Goal: Task Accomplishment & Management: Use online tool/utility

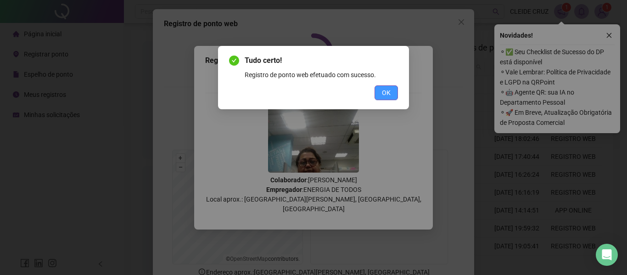
scroll to position [63, 0]
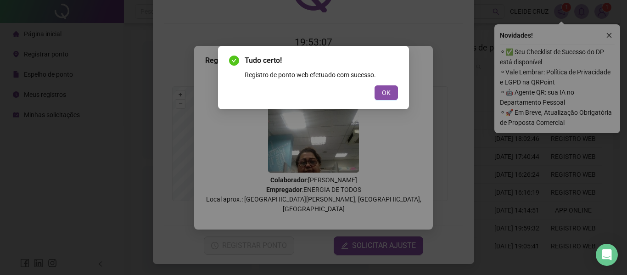
drag, startPoint x: 52, startPoint y: 78, endPoint x: 106, endPoint y: 34, distance: 70.1
click at [54, 81] on div "Tudo certo! Registro de ponto web efetuado com sucesso. OK" at bounding box center [313, 137] width 627 height 275
drag, startPoint x: 78, startPoint y: 43, endPoint x: 88, endPoint y: 43, distance: 9.6
click at [82, 43] on div "Tudo certo! Registro de ponto web efetuado com sucesso. OK" at bounding box center [313, 137] width 627 height 275
click at [550, 198] on div "Tudo certo! Registro de ponto web efetuado com sucesso. OK" at bounding box center [313, 137] width 627 height 275
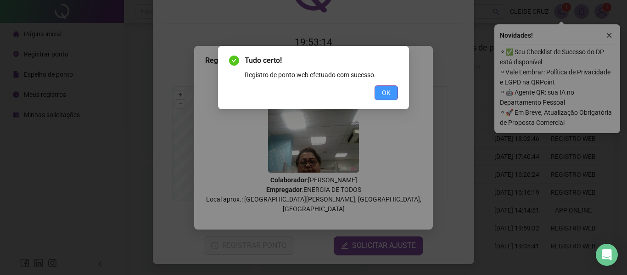
click at [389, 90] on span "OK" at bounding box center [386, 93] width 9 height 10
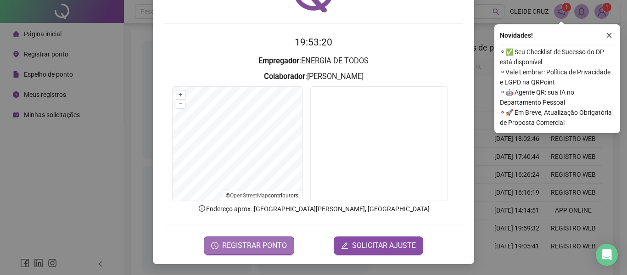
click at [244, 247] on span "REGISTRAR PONTO" at bounding box center [254, 245] width 65 height 11
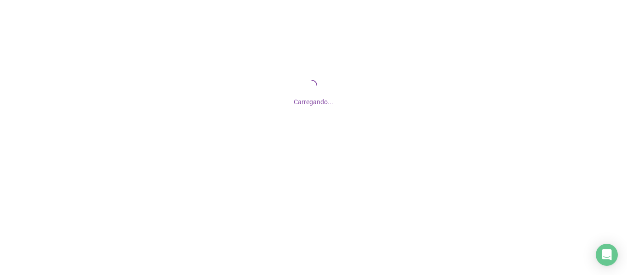
click at [449, 91] on div "Carregando..." at bounding box center [313, 92] width 627 height 184
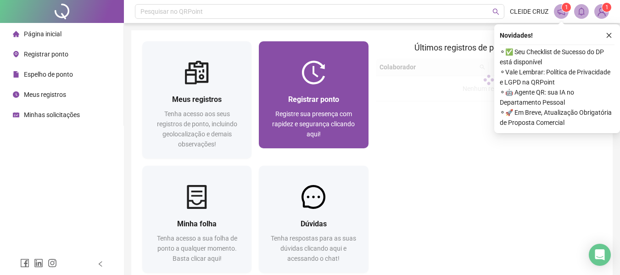
click at [312, 94] on div "Registrar ponto" at bounding box center [313, 99] width 87 height 11
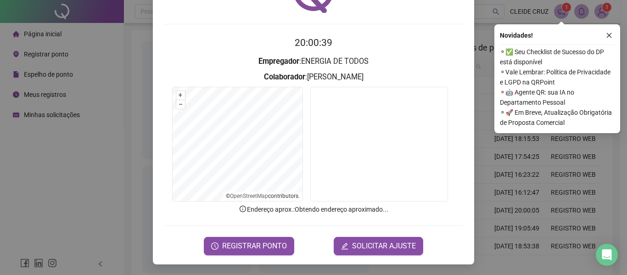
scroll to position [63, 0]
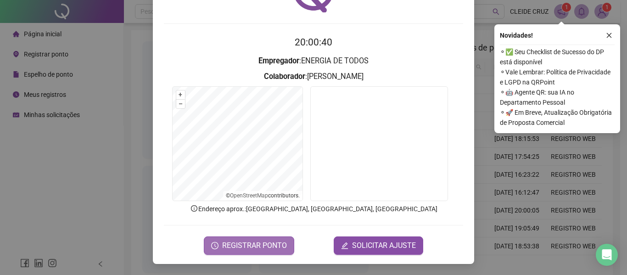
click at [241, 246] on span "REGISTRAR PONTO" at bounding box center [254, 245] width 65 height 11
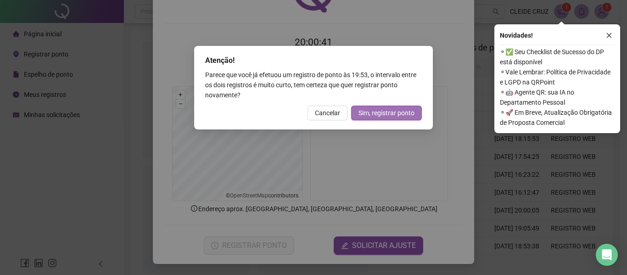
click at [384, 115] on span "Sim, registrar ponto" at bounding box center [387, 113] width 56 height 10
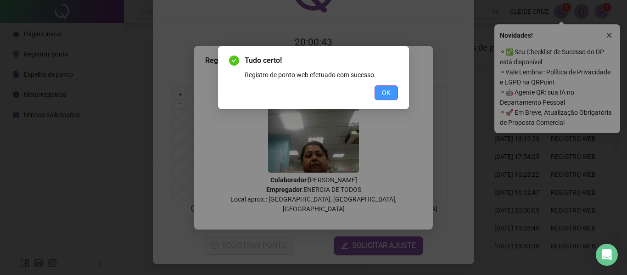
drag, startPoint x: 387, startPoint y: 94, endPoint x: 388, endPoint y: 89, distance: 5.1
click at [387, 93] on span "OK" at bounding box center [386, 93] width 9 height 10
